Goal: Task Accomplishment & Management: Complete application form

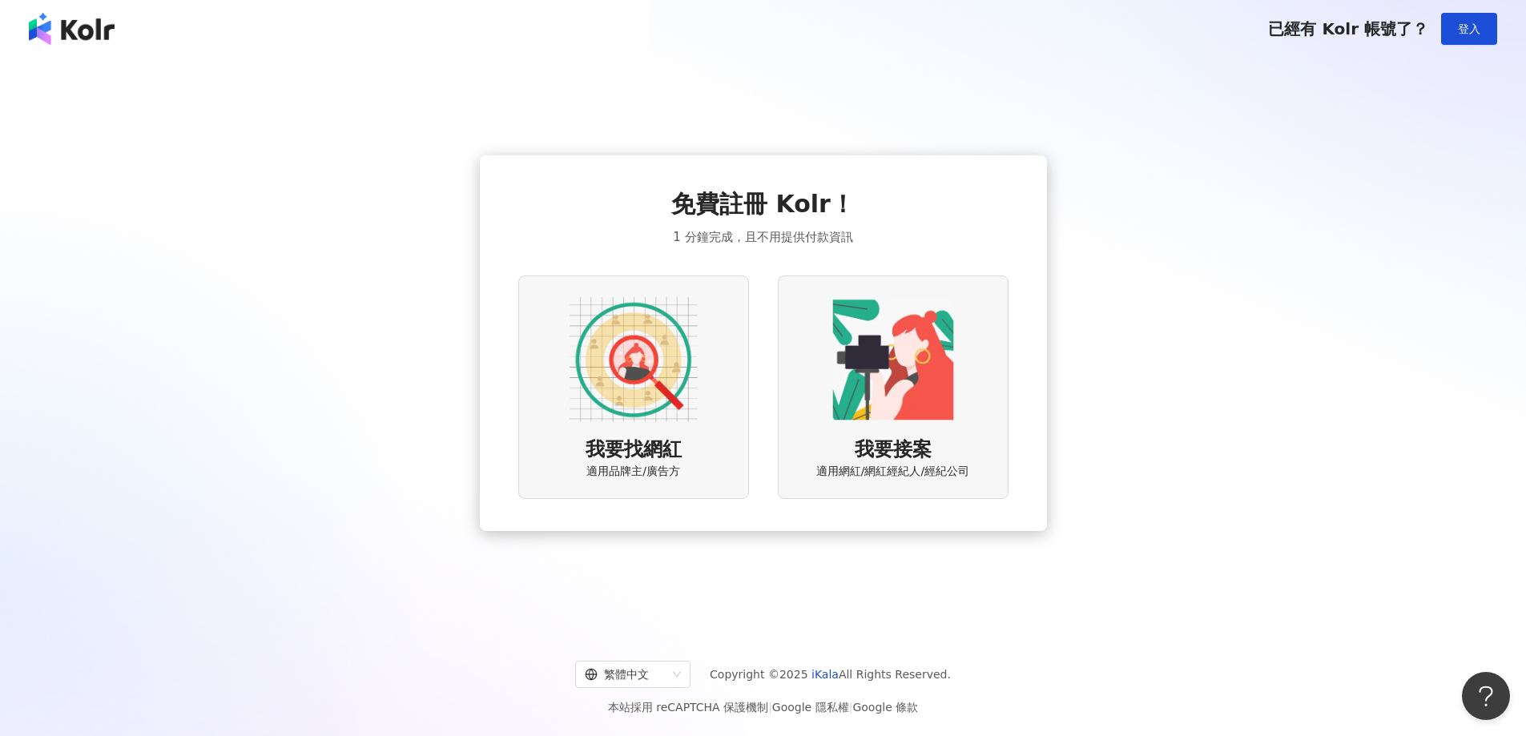
click at [680, 432] on div "我要找網紅 適用品牌主/廣告方" at bounding box center [633, 387] width 231 height 223
click at [622, 352] on img at bounding box center [634, 360] width 128 height 128
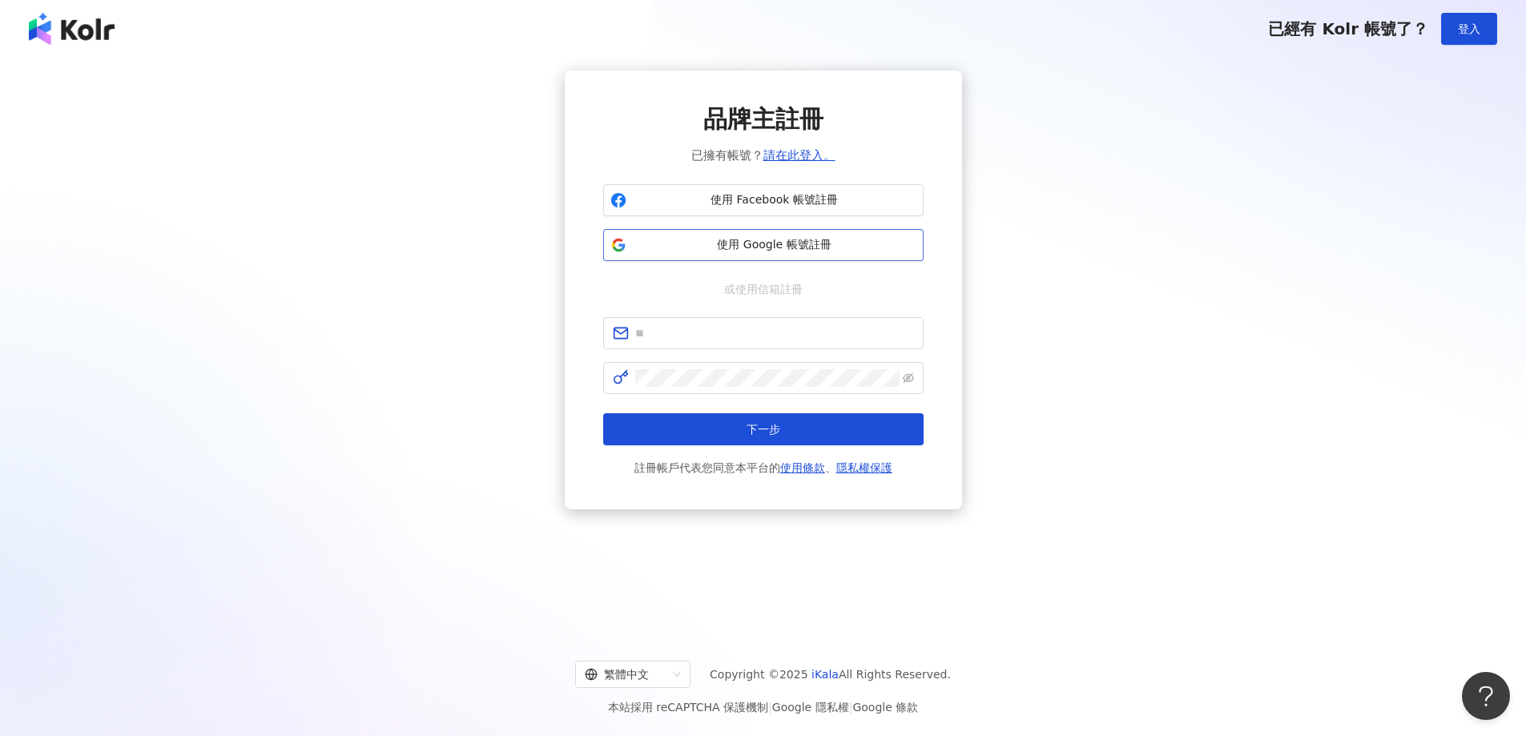
click at [704, 240] on span "使用 Google 帳號註冊" at bounding box center [775, 245] width 284 height 16
click at [778, 232] on button "使用 Google 帳號註冊" at bounding box center [763, 245] width 320 height 32
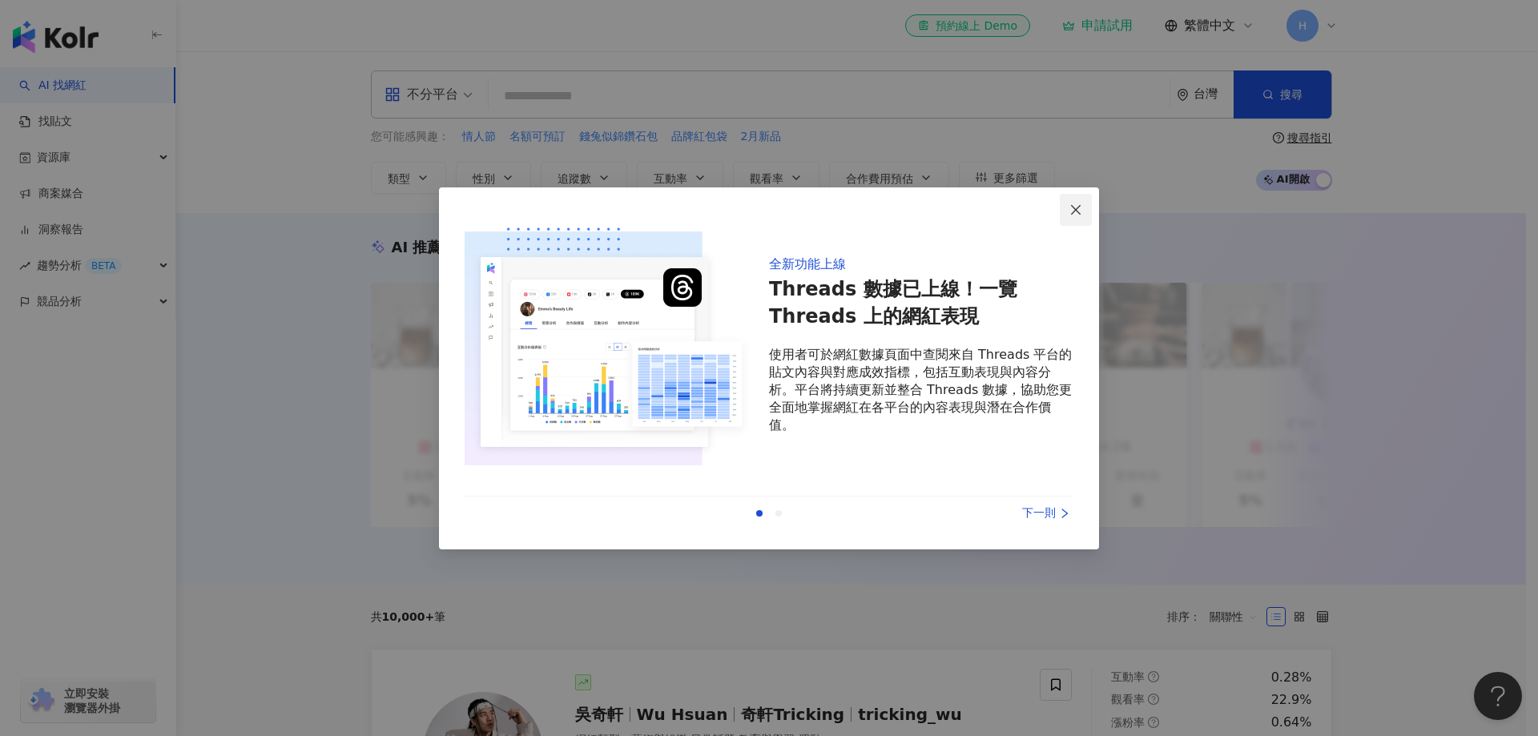
click at [1076, 207] on icon "close" at bounding box center [1075, 209] width 13 height 13
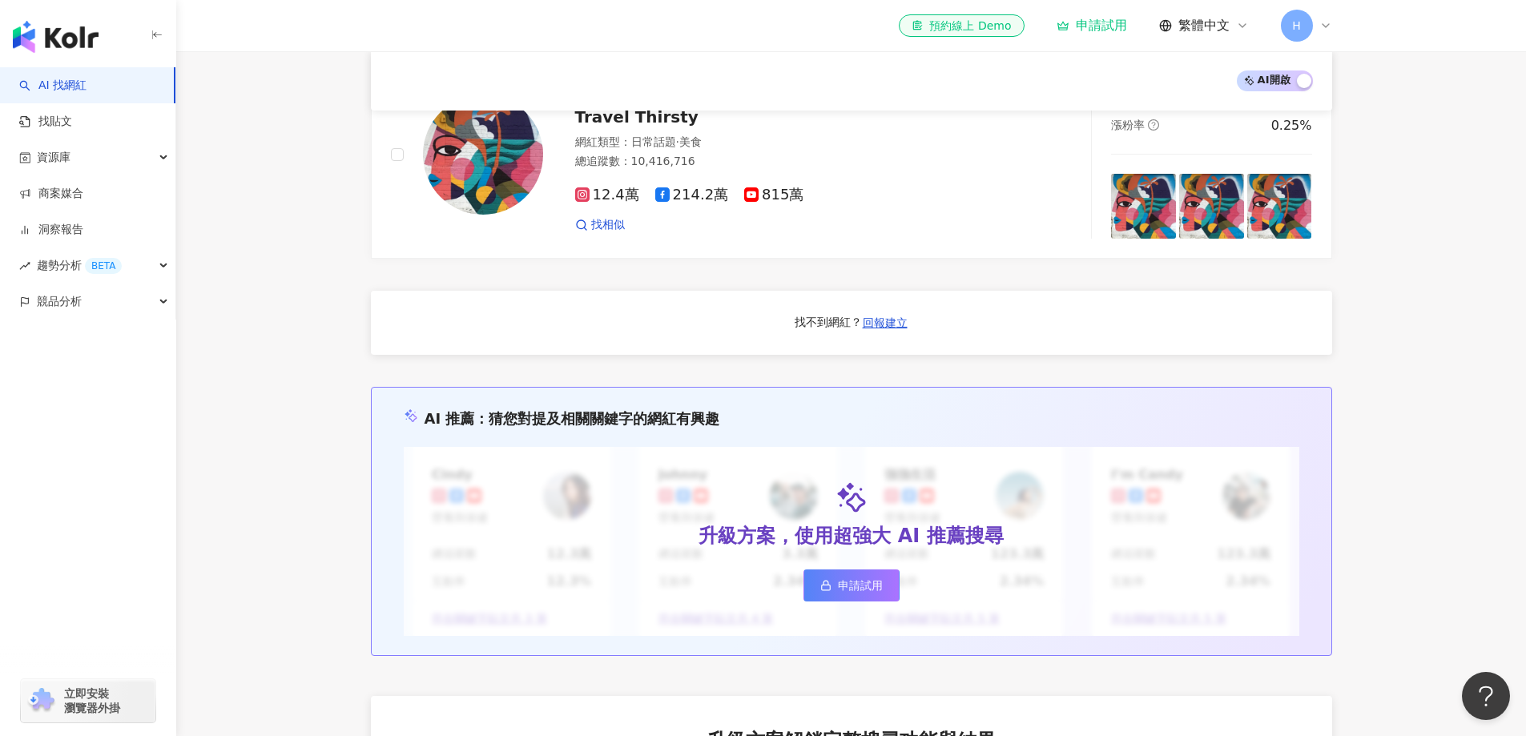
scroll to position [1020, 0]
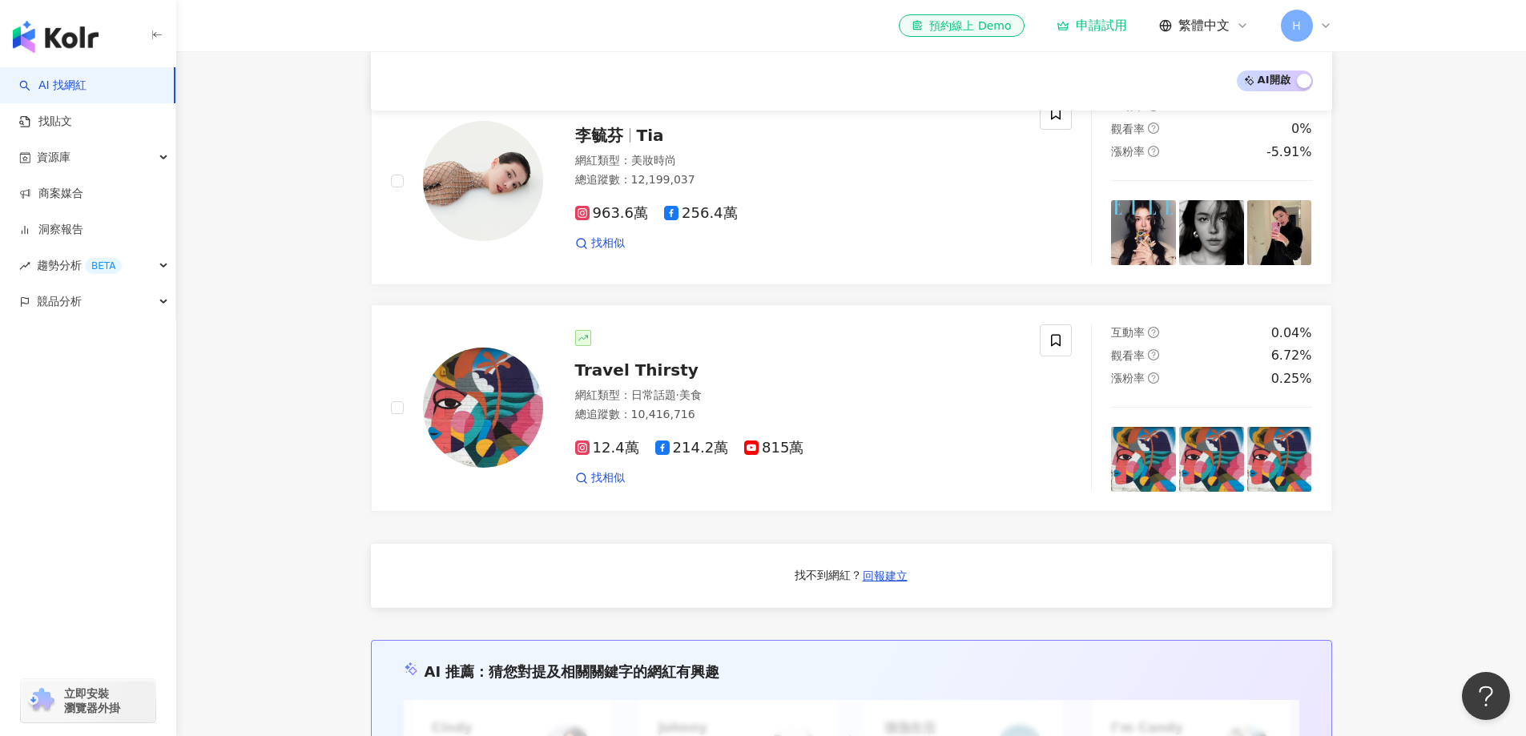
click at [53, 34] on img "button" at bounding box center [56, 37] width 86 height 32
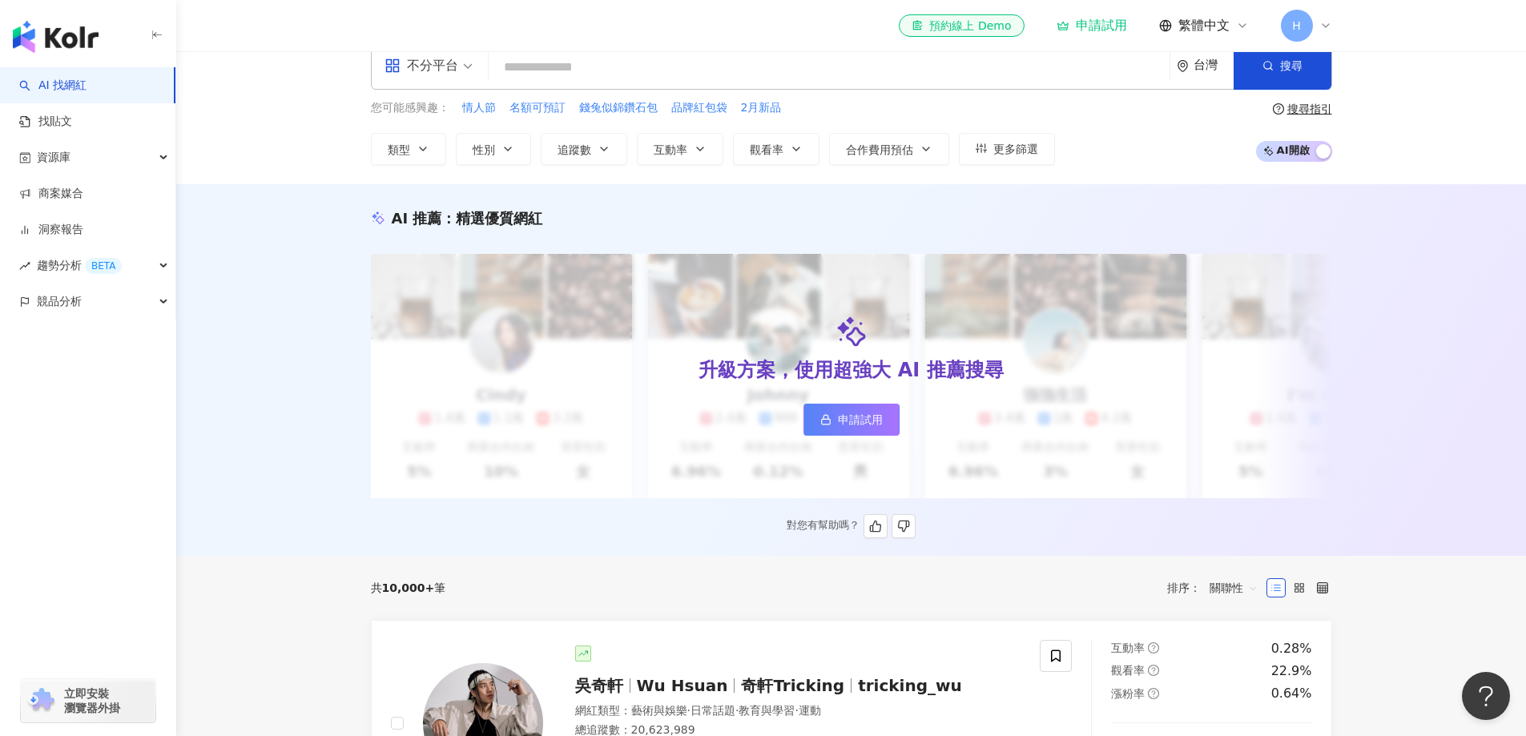
scroll to position [0, 0]
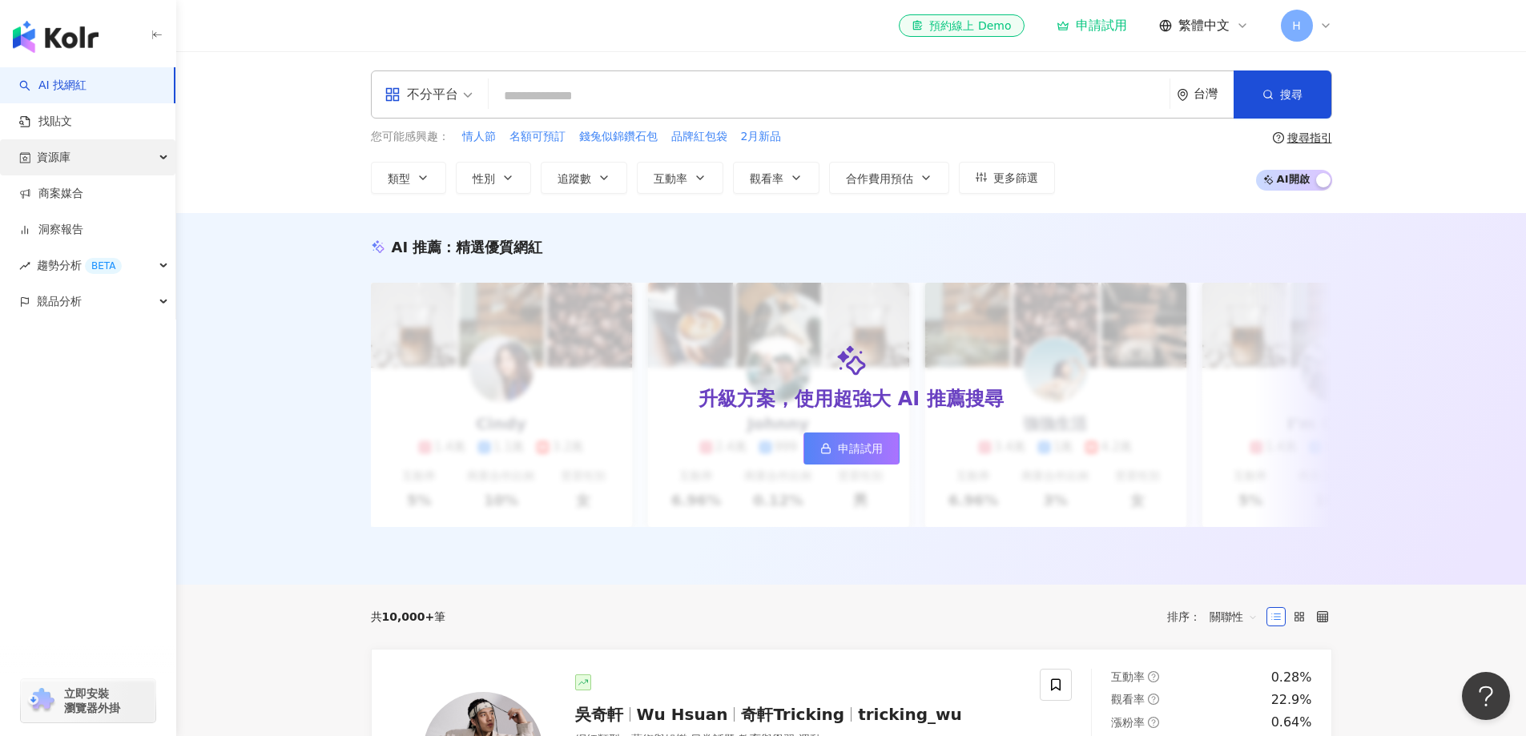
click at [103, 157] on div "資源庫" at bounding box center [87, 157] width 175 height 36
click at [83, 307] on link "商案媒合" at bounding box center [51, 302] width 64 height 16
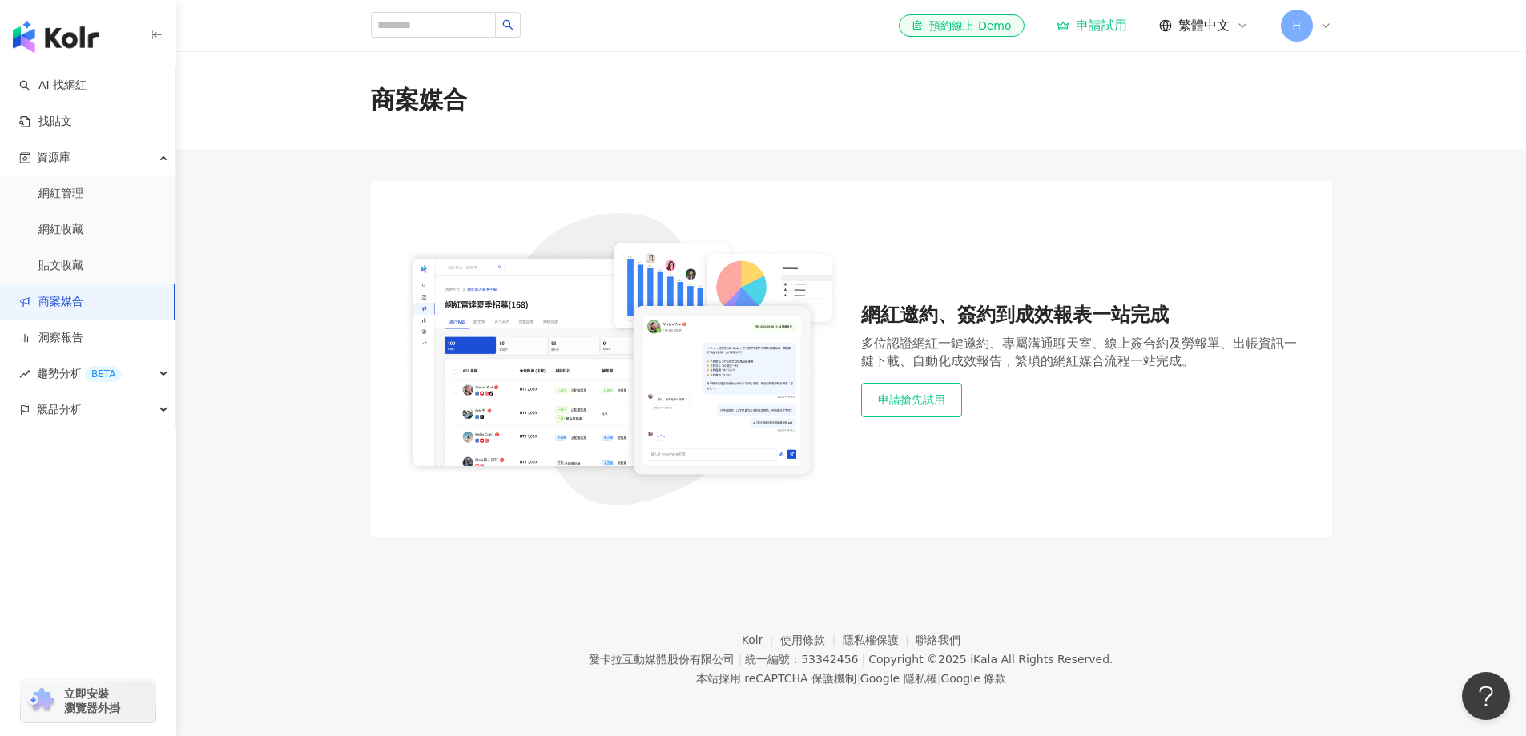
click at [927, 398] on button "申請搶先試用" at bounding box center [911, 400] width 101 height 34
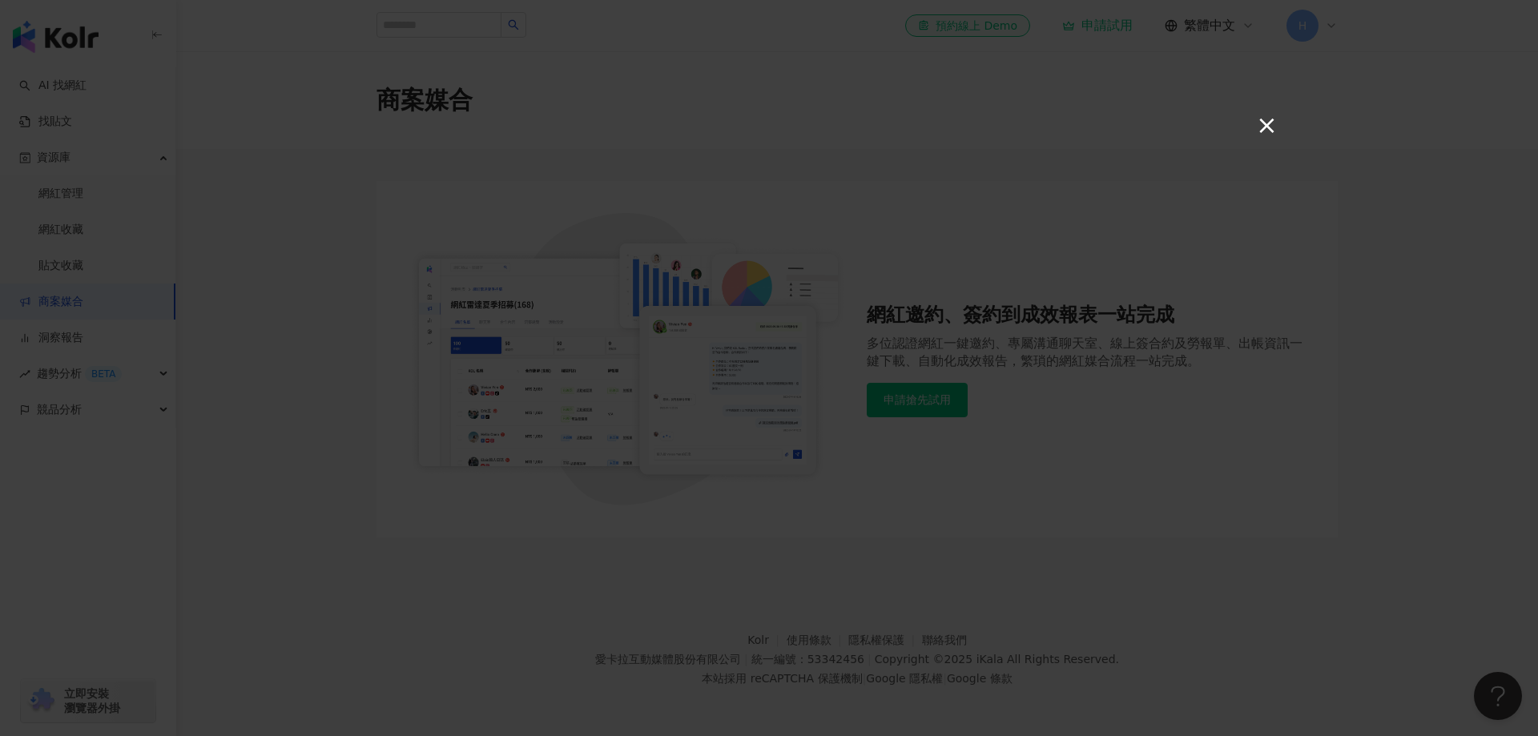
click at [1270, 128] on button "×" at bounding box center [1265, 124] width 19 height 19
